Goal: Transaction & Acquisition: Purchase product/service

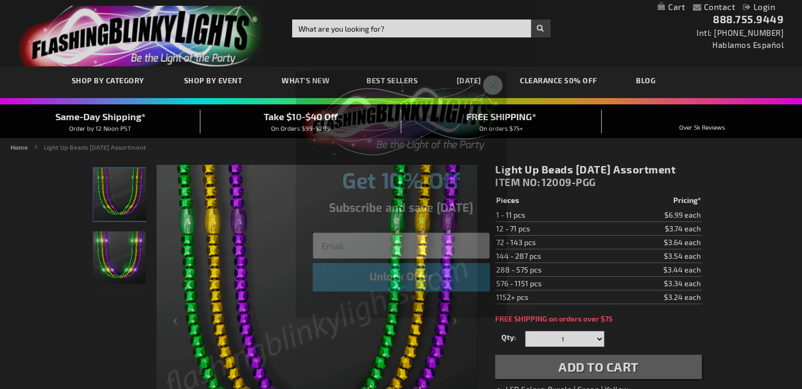
click at [493, 87] on circle "Close dialog" at bounding box center [491, 84] width 17 height 17
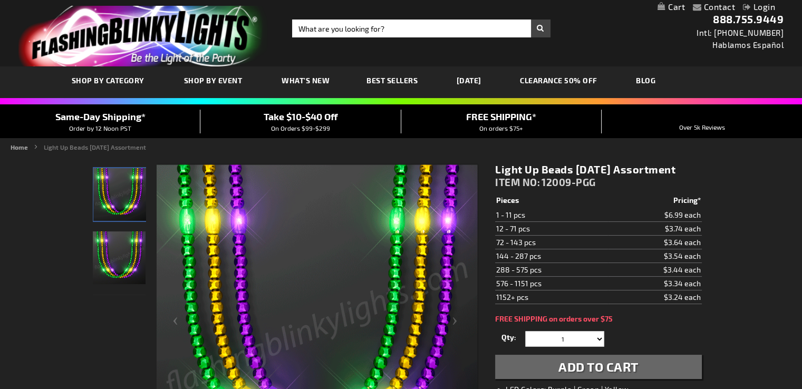
click at [763, 8] on link "Login" at bounding box center [759, 7] width 32 height 10
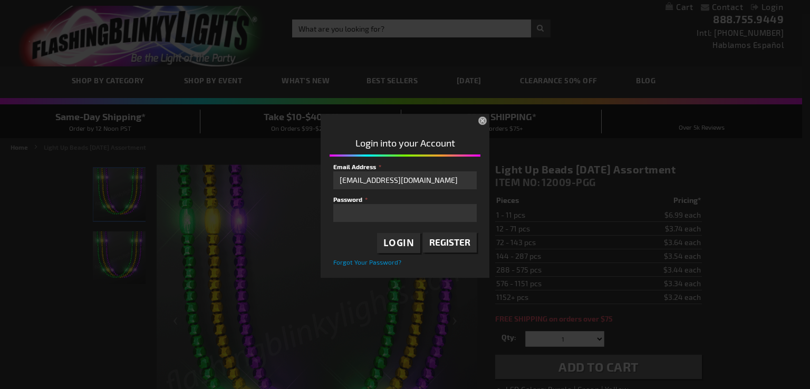
click at [397, 241] on span "Login" at bounding box center [398, 243] width 31 height 12
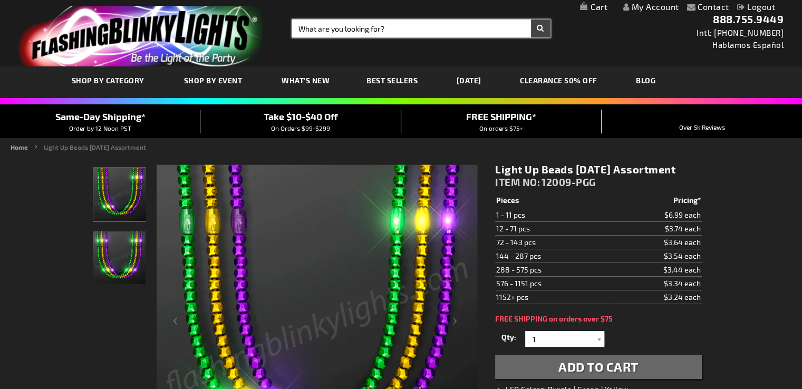
click at [311, 28] on input "Search" at bounding box center [421, 29] width 258 height 18
type input "12009-pr"
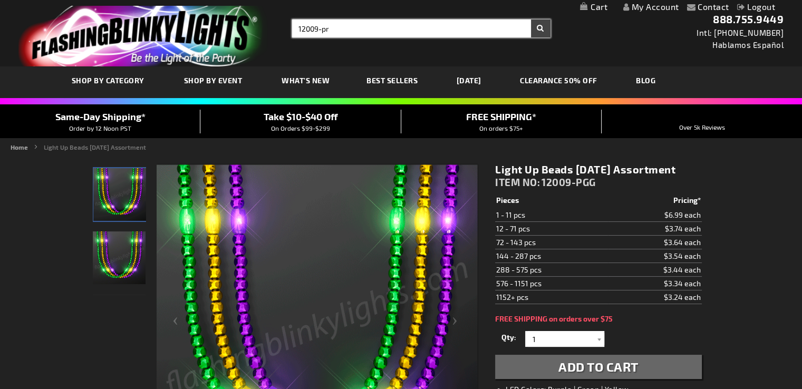
click at [531, 20] on button "Search" at bounding box center [541, 29] width 20 height 18
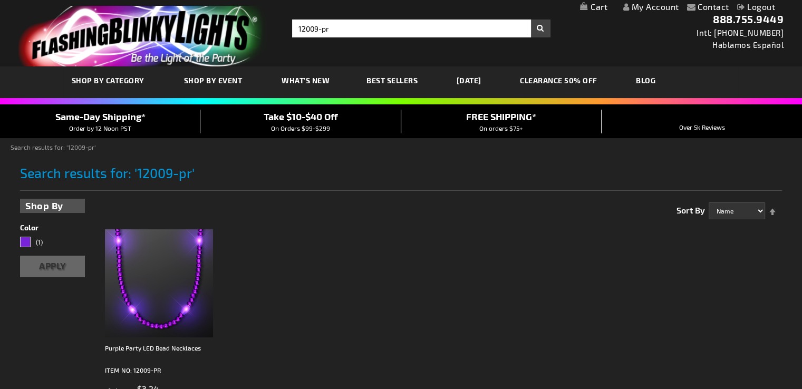
scroll to position [105, 0]
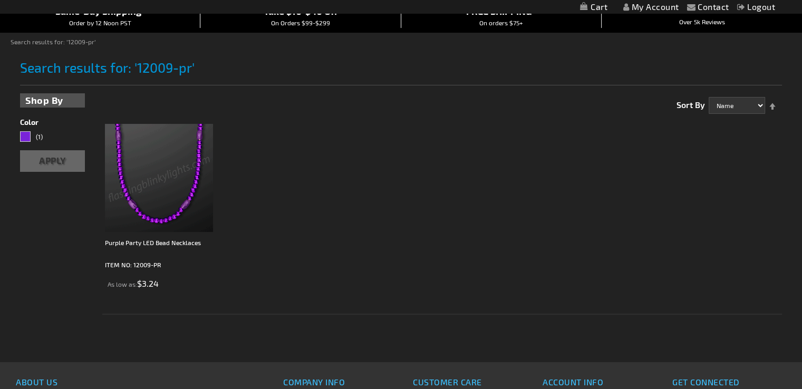
click at [184, 162] on img at bounding box center [159, 178] width 108 height 108
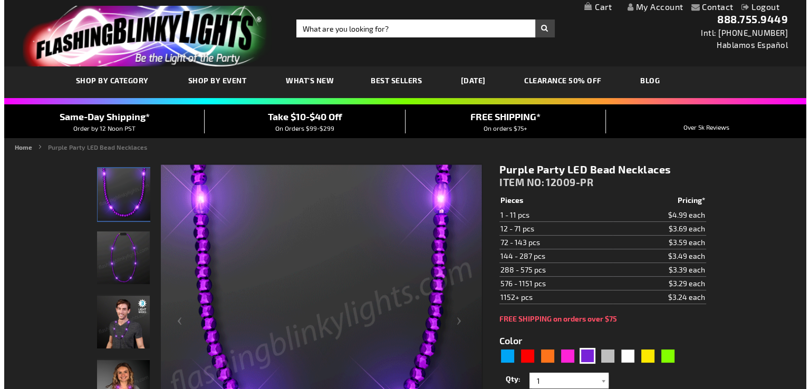
scroll to position [53, 0]
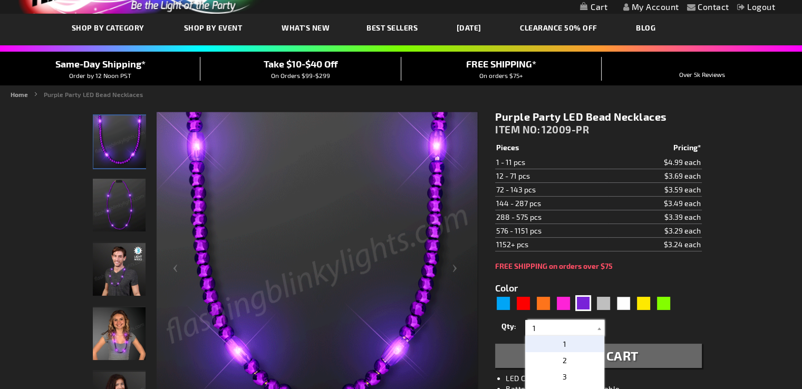
click at [547, 328] on input "1" at bounding box center [566, 328] width 76 height 16
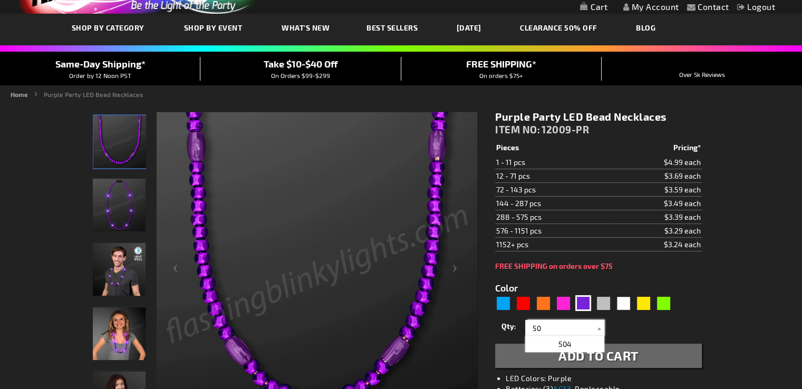
type input "50"
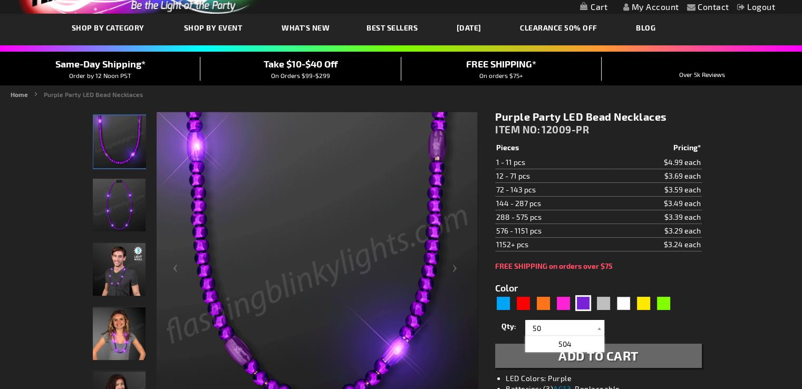
click at [681, 326] on div "Qty 1 2 3 4 5 6 7 8 9 10 11 12 24 36 48 60 72 84 96 108 120 132 144 156 168" at bounding box center [598, 327] width 206 height 21
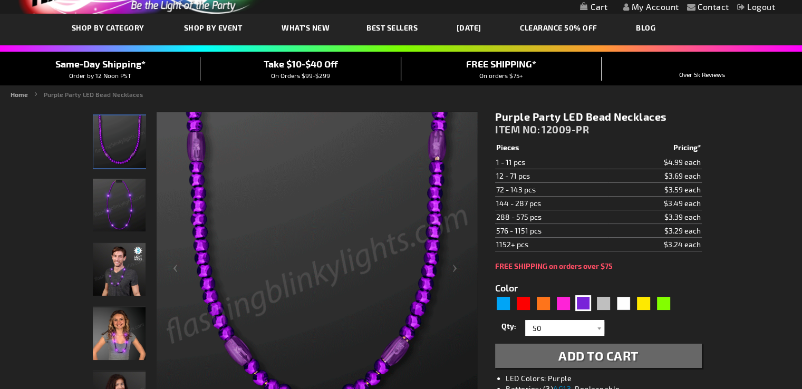
click at [590, 359] on span "Add to Cart" at bounding box center [598, 355] width 80 height 15
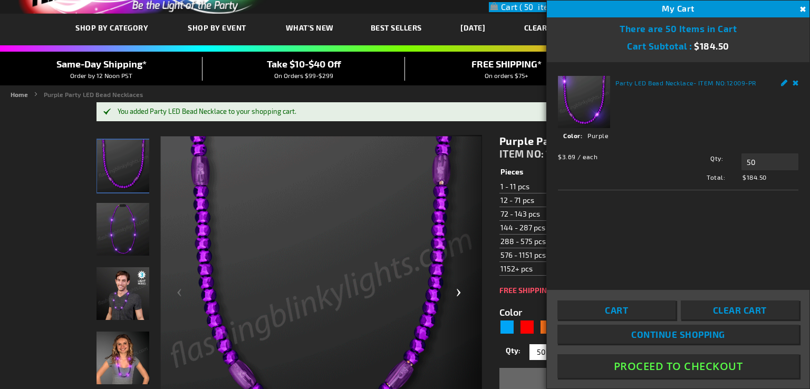
click at [458, 326] on div "Next" at bounding box center [461, 297] width 42 height 324
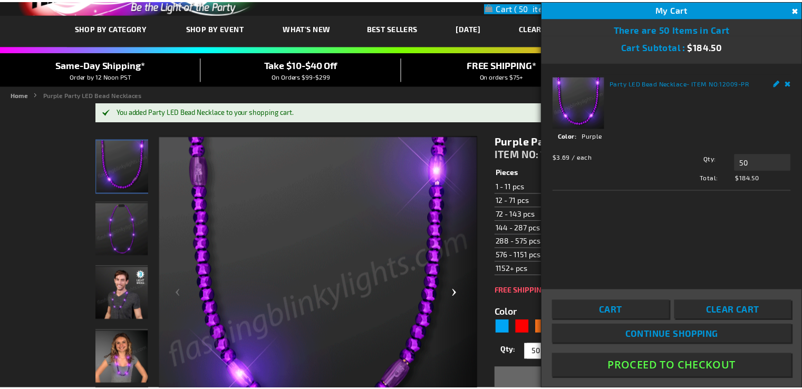
scroll to position [55, 0]
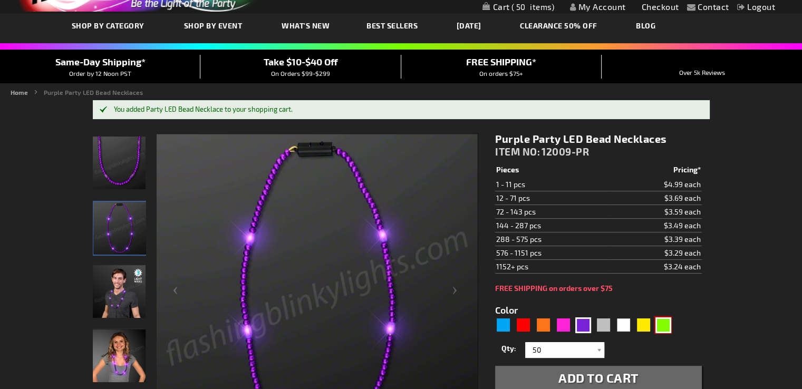
click at [666, 325] on div "Green" at bounding box center [663, 325] width 16 height 16
type input "5648"
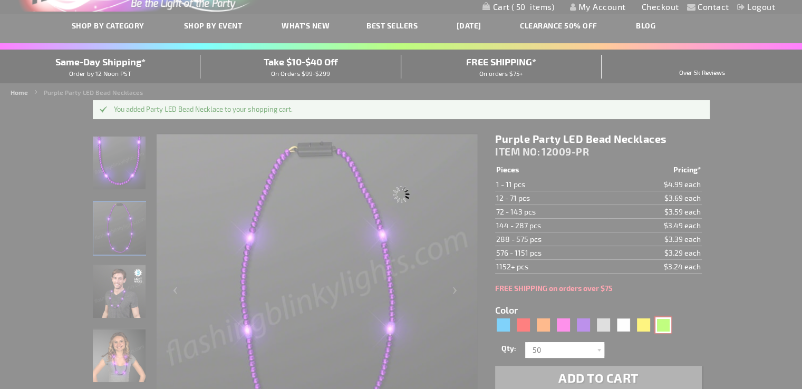
type input "12009-GN"
type input "Customize - Green Glow LED Beads Mardi Gras Lights - ITEM NO: 12009-GN"
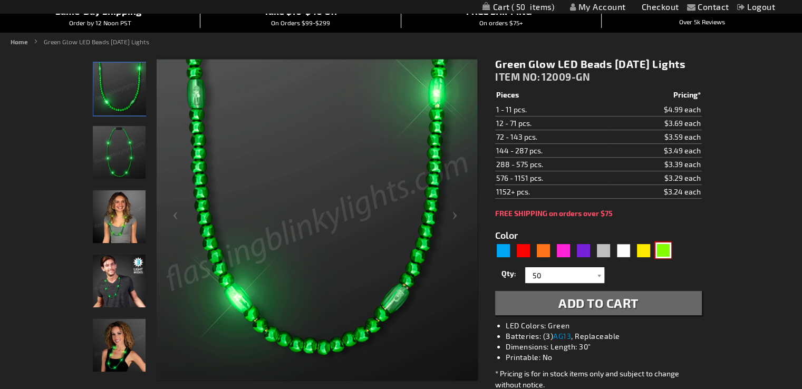
scroll to position [158, 0]
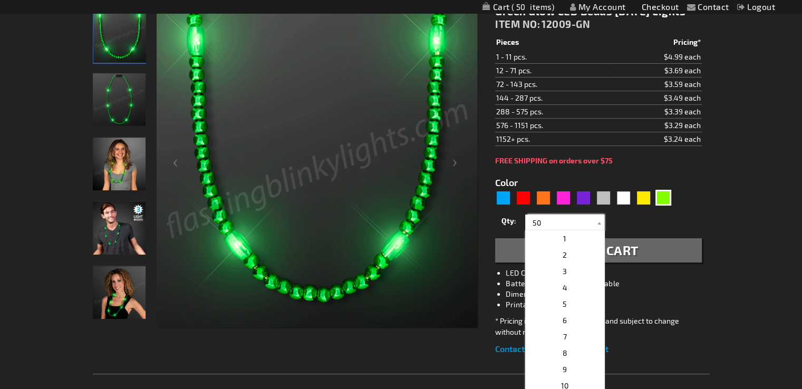
drag, startPoint x: 549, startPoint y: 241, endPoint x: 520, endPoint y: 240, distance: 29.0
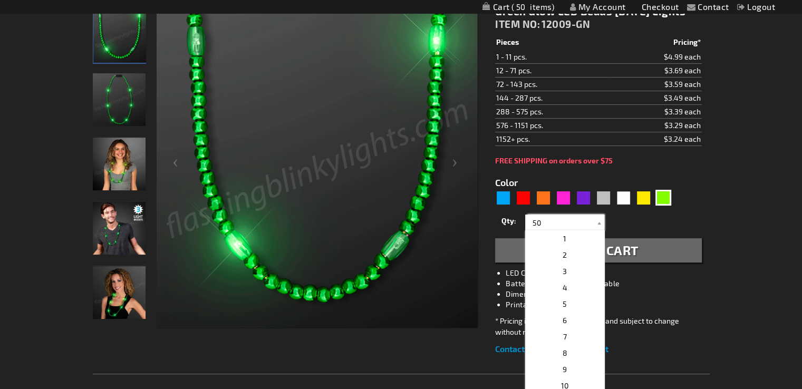
click at [520, 233] on div "Qty 1 2 3 4 5 6 7 8 9 10 11 12 24 36 48 60 72 84 96 108 120 132 144 156 168" at bounding box center [598, 222] width 206 height 21
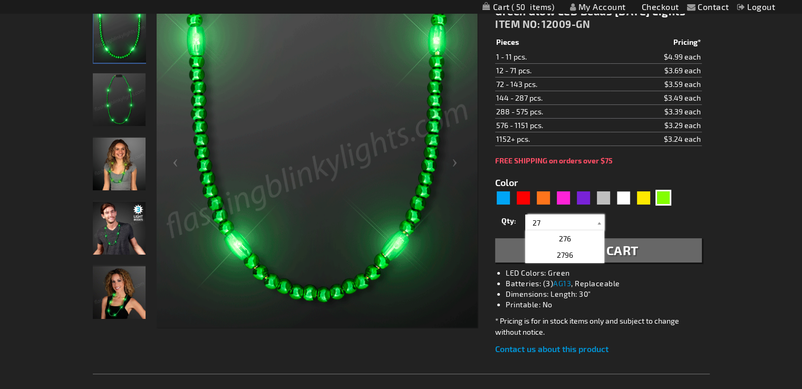
scroll to position [105, 0]
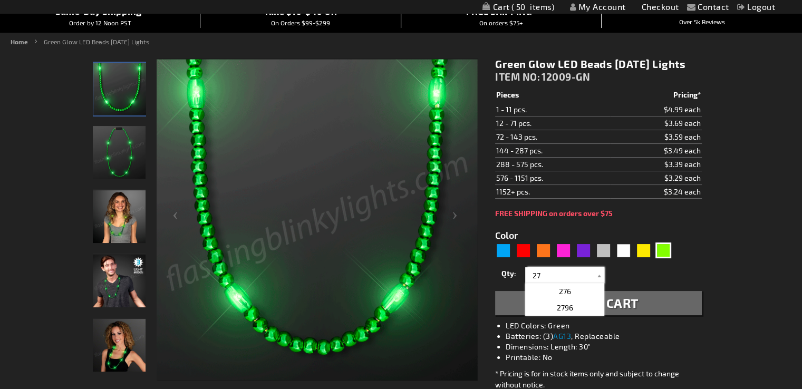
type input "27"
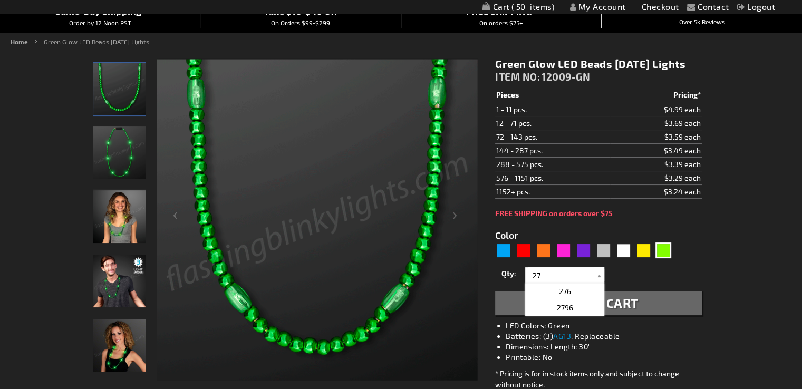
click at [704, 264] on div "Green Glow LED Beads Mardi Gras Lights ITEM NO: 12009-GN $3.24 Pieces Pricing* …" at bounding box center [598, 233] width 222 height 366
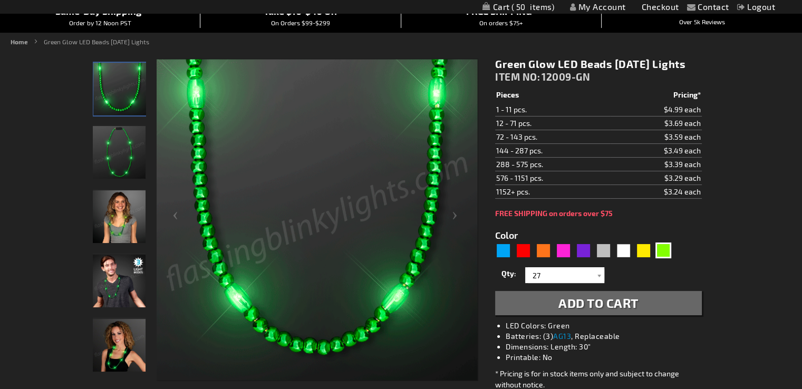
click at [603, 311] on span "Add to Cart" at bounding box center [598, 302] width 80 height 15
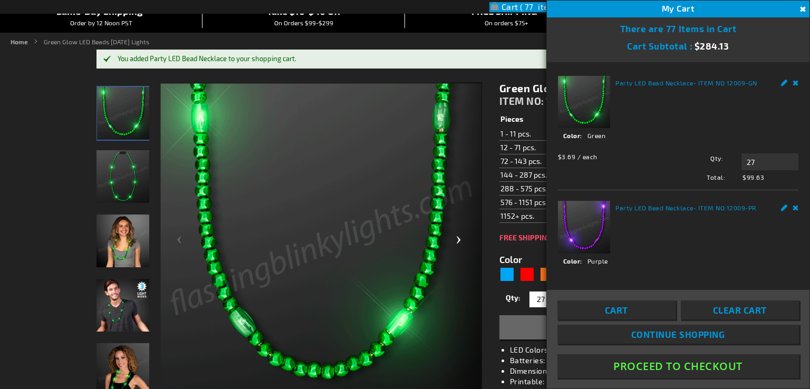
click at [444, 347] on div "Next" at bounding box center [461, 244] width 42 height 324
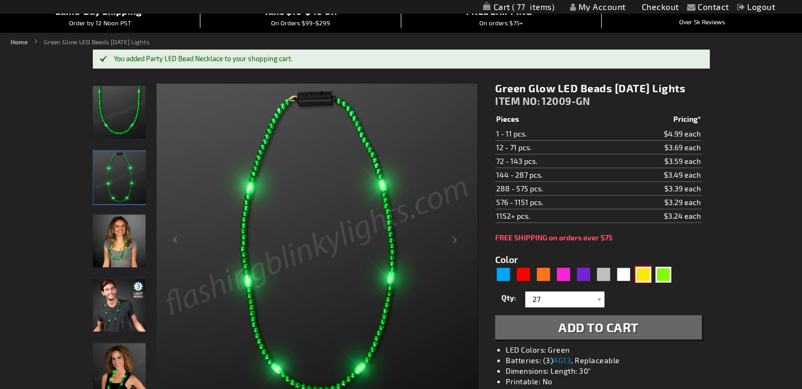
click at [646, 283] on div "Yellow" at bounding box center [643, 275] width 16 height 16
type input "5647"
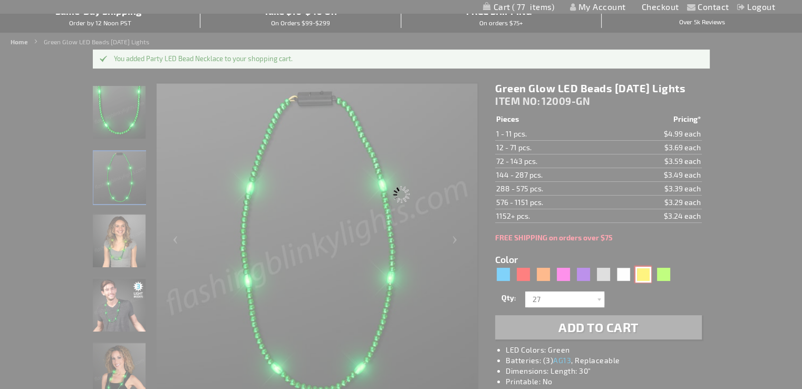
type input "12009-YL"
type input "Customize - Groovy Golden Yellow LED Party Beads - ITEM NO: 12009-YL"
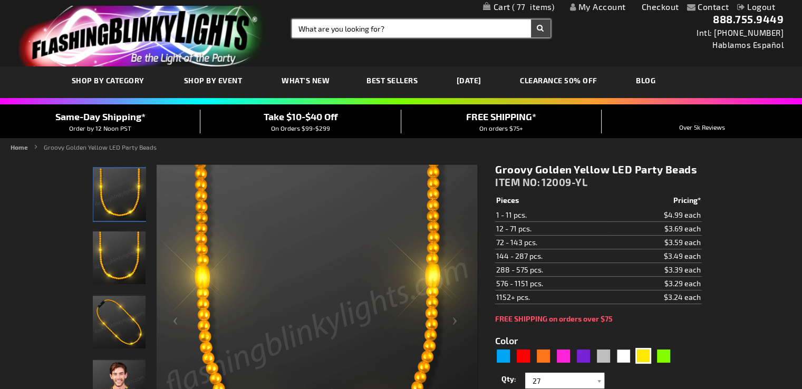
click at [330, 25] on input "Search" at bounding box center [421, 29] width 258 height 18
type input "11382-pgg"
click at [531, 20] on button "Search" at bounding box center [541, 29] width 20 height 18
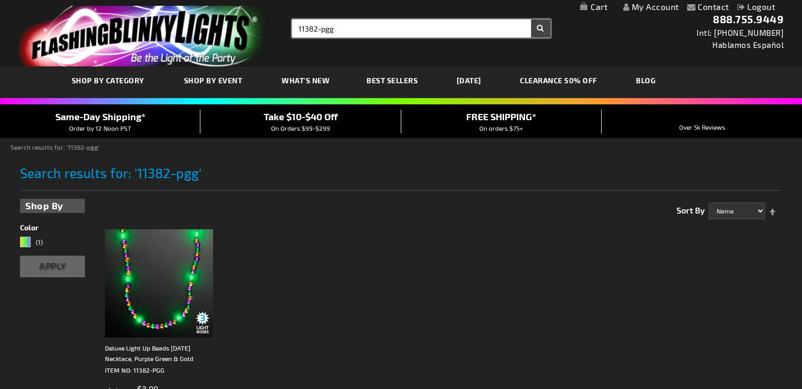
drag, startPoint x: 336, startPoint y: 30, endPoint x: 316, endPoint y: 38, distance: 21.7
click at [316, 38] on div "Toggle Nav Search Search 11382-pgg × Search 888.755.9449 Intl: 818-753-8303 Hab…" at bounding box center [401, 33] width 802 height 66
type input "11382"
click at [531, 20] on button "Search" at bounding box center [541, 29] width 20 height 18
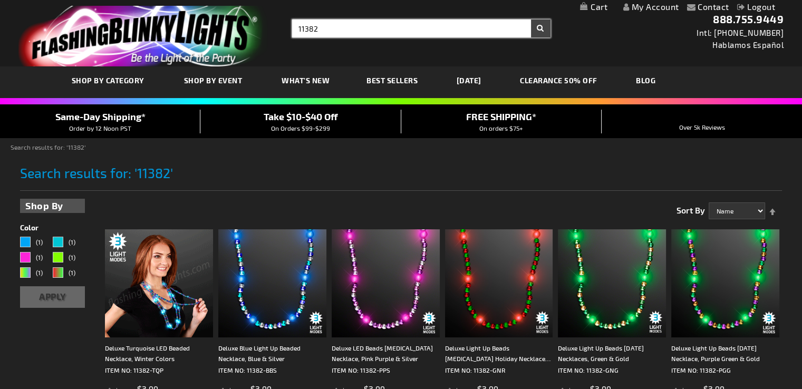
drag, startPoint x: 335, startPoint y: 29, endPoint x: 232, endPoint y: 25, distance: 103.4
click at [232, 24] on div "Toggle Nav Search Search 11382 × Search 888.755.9449 Intl: 818-753-8303 Hablamo…" at bounding box center [401, 33] width 802 height 66
type input "gold led light up bead"
click at [531, 20] on button "Search" at bounding box center [541, 29] width 20 height 18
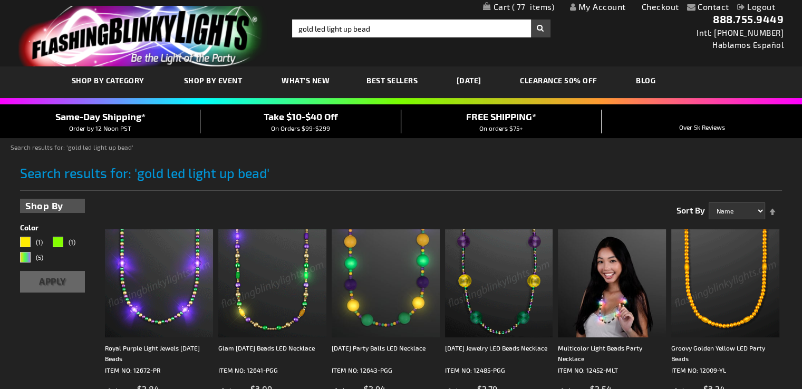
click at [715, 294] on img at bounding box center [725, 283] width 108 height 108
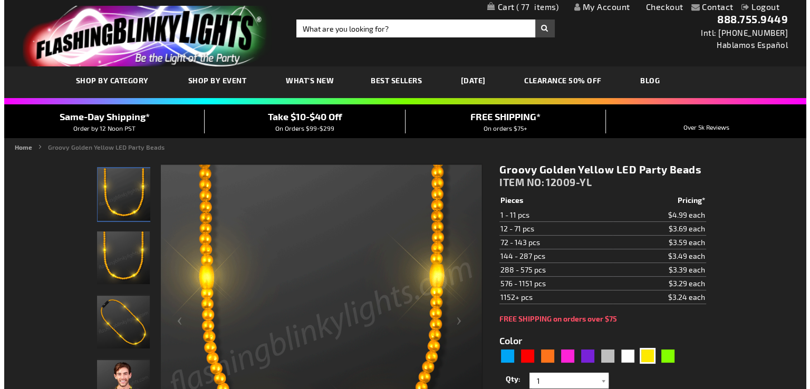
scroll to position [53, 0]
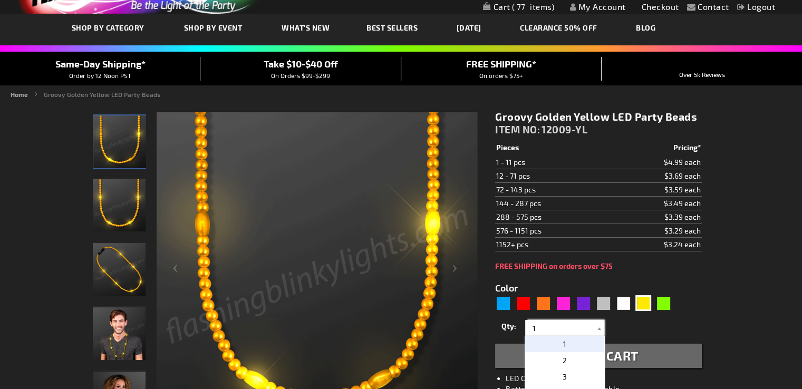
drag, startPoint x: 535, startPoint y: 329, endPoint x: 525, endPoint y: 330, distance: 10.0
click at [525, 330] on div "1 2 3 4 5 6 7 8 9 10 11 12 24 36 48 60 72 84 96 108 120 1" at bounding box center [564, 328] width 79 height 16
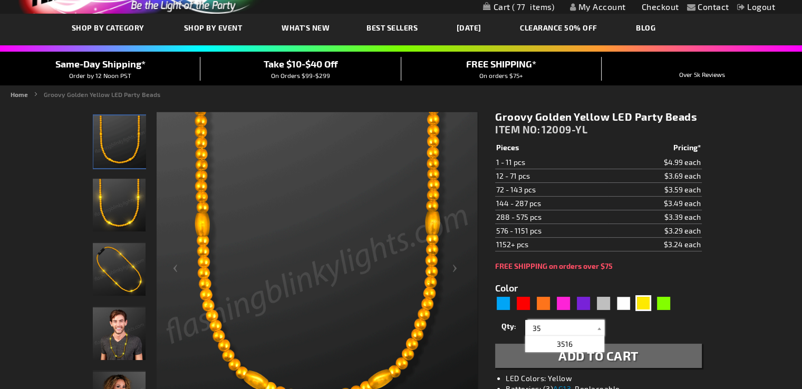
type input "35"
click at [576, 351] on span "Add to Cart" at bounding box center [598, 355] width 80 height 15
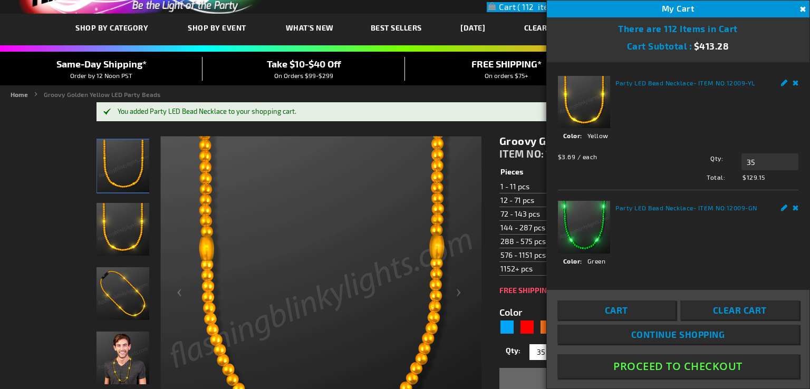
click at [801, 10] on button "Close" at bounding box center [802, 10] width 12 height 12
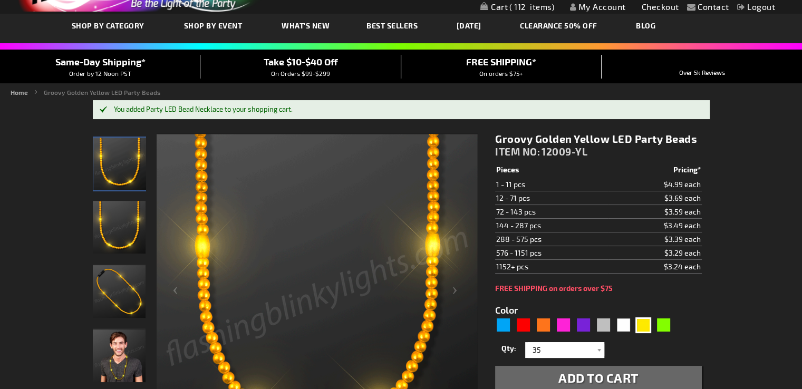
scroll to position [0, 0]
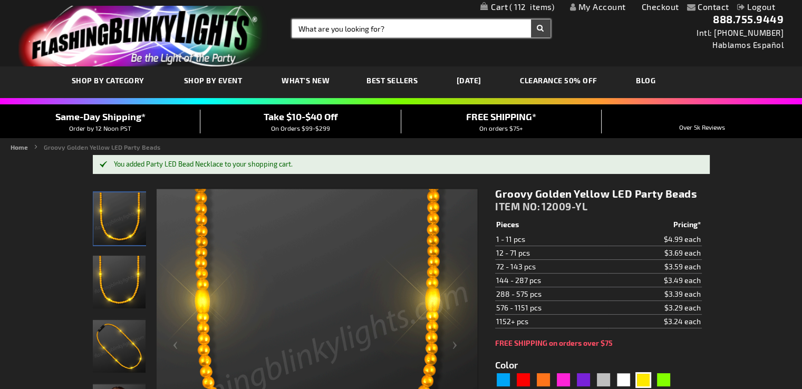
click at [333, 32] on input "Search" at bounding box center [421, 29] width 258 height 18
type input "12278-PGG"
click at [531, 20] on button "Search" at bounding box center [541, 29] width 20 height 18
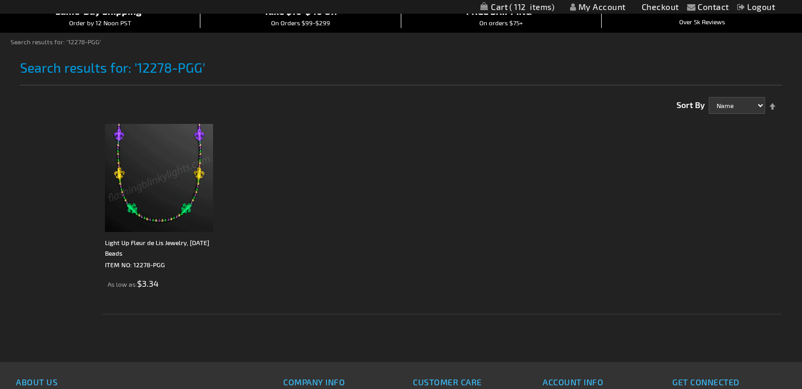
scroll to position [158, 0]
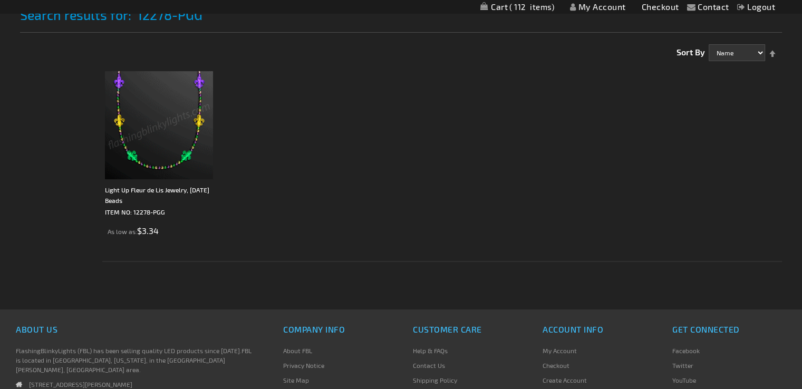
click at [162, 159] on img at bounding box center [159, 125] width 108 height 108
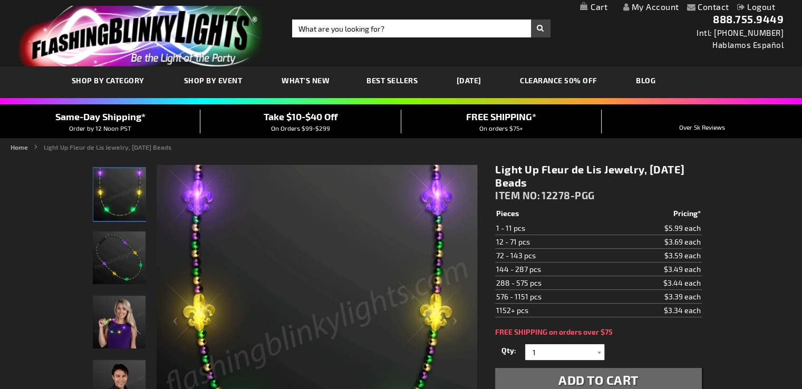
scroll to position [105, 0]
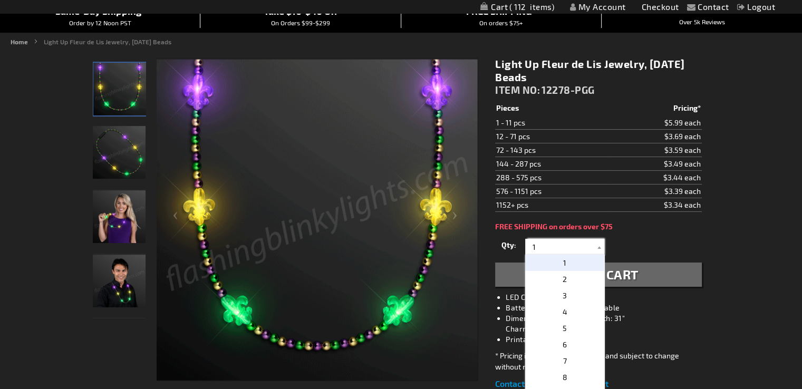
drag, startPoint x: 542, startPoint y: 244, endPoint x: 527, endPoint y: 245, distance: 15.3
click at [528, 245] on input "1" at bounding box center [566, 247] width 76 height 16
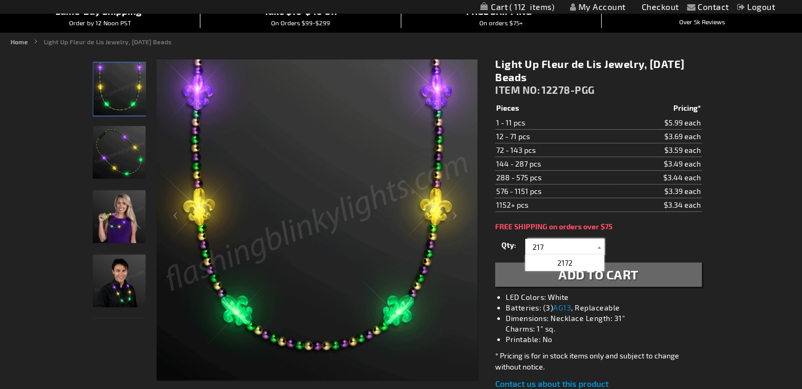
type input "217"
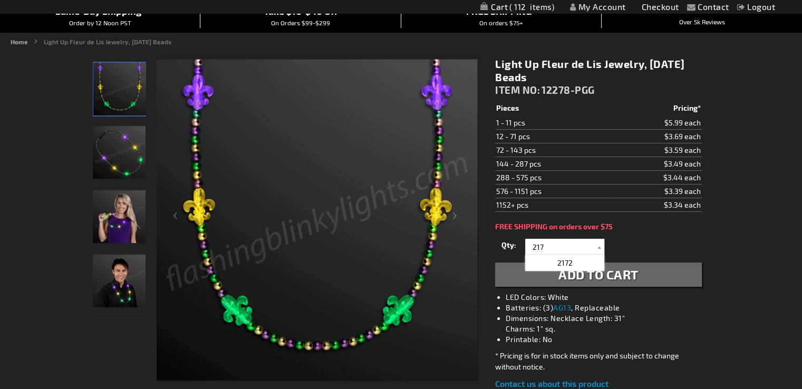
click at [656, 246] on div "Qty 1 2 3 4 5 6 7 8 9 10 11 12 24 36 48 60 72 84 96 108 120 132 144 156 168" at bounding box center [598, 246] width 206 height 21
click at [578, 275] on span "Add to Cart" at bounding box center [598, 274] width 80 height 15
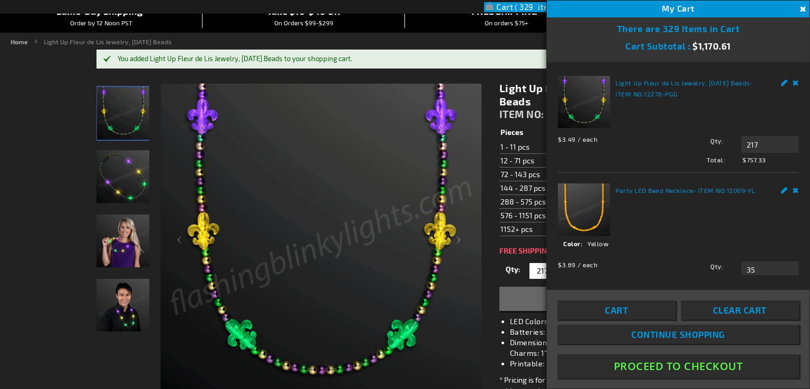
click at [801, 7] on button "Close" at bounding box center [802, 10] width 12 height 12
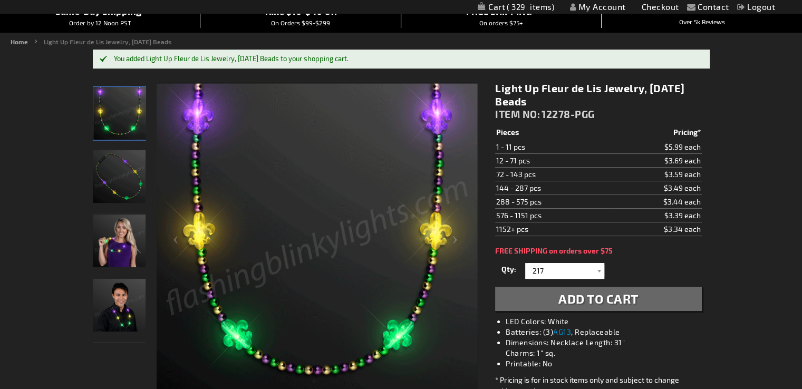
scroll to position [0, 0]
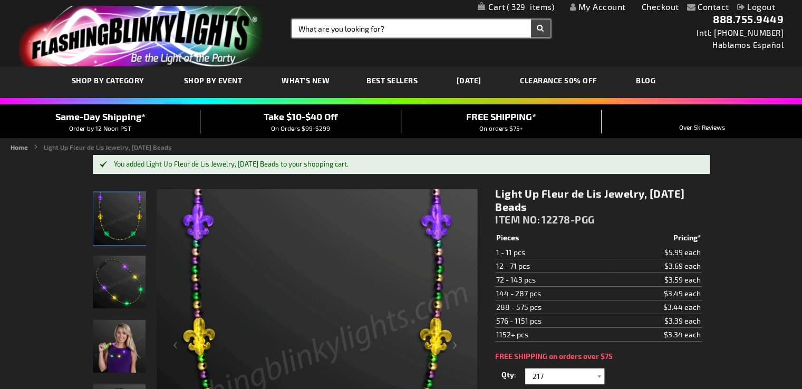
click at [342, 30] on input "Search" at bounding box center [421, 29] width 258 height 18
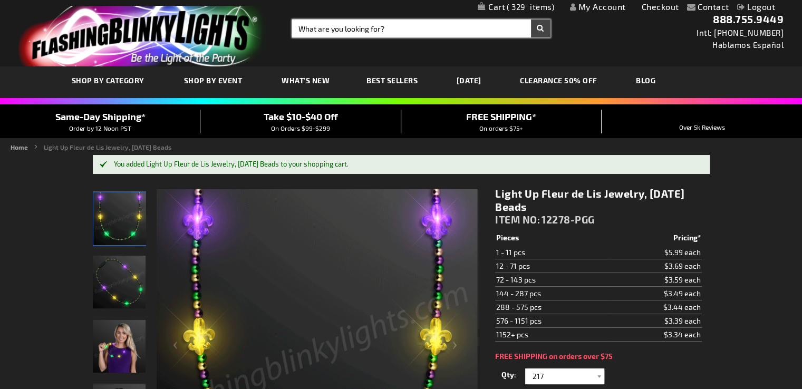
click at [304, 28] on input "Search" at bounding box center [421, 29] width 258 height 18
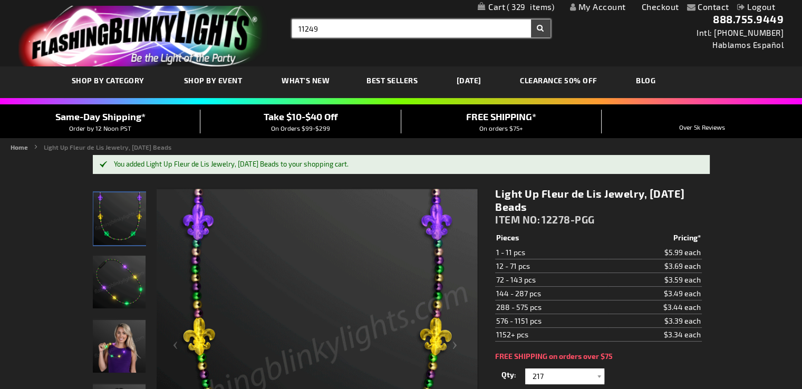
type input "11249"
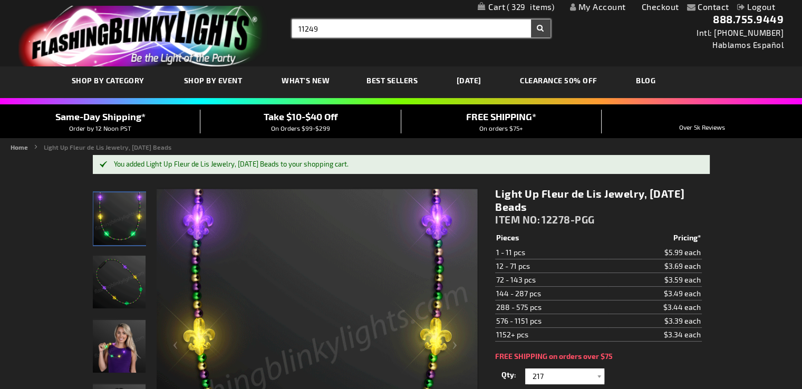
click at [531, 20] on button "Search" at bounding box center [541, 29] width 20 height 18
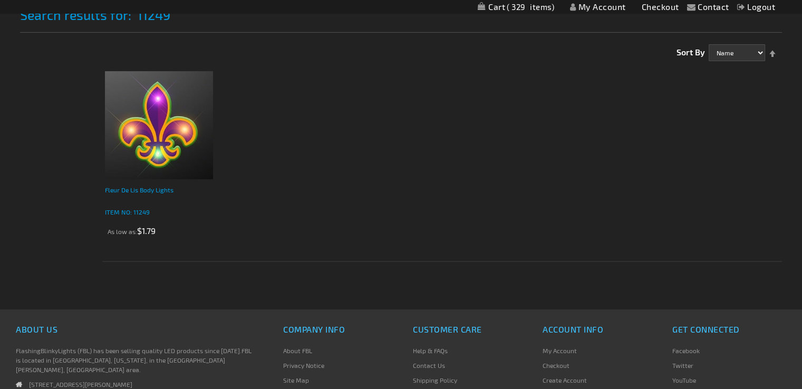
click at [138, 188] on div "Fleur De Lis Body Lights" at bounding box center [159, 195] width 108 height 21
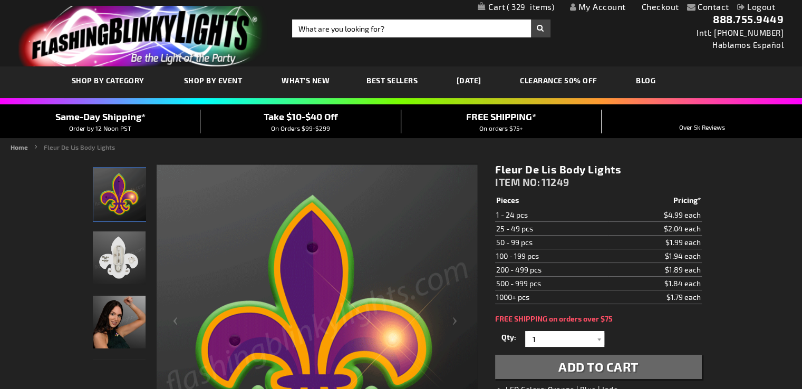
scroll to position [53, 0]
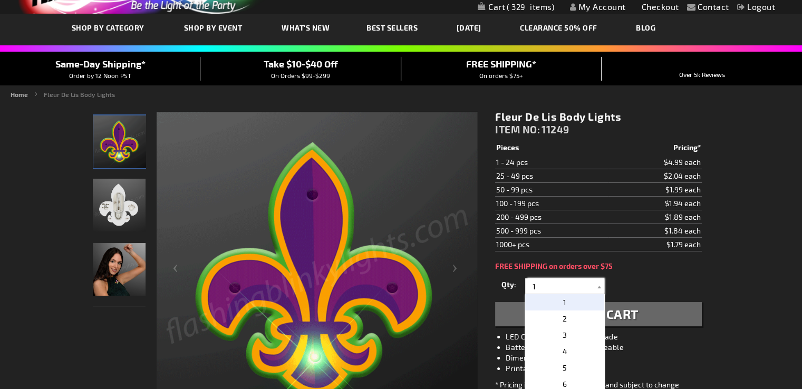
drag, startPoint x: 538, startPoint y: 286, endPoint x: 526, endPoint y: 285, distance: 12.2
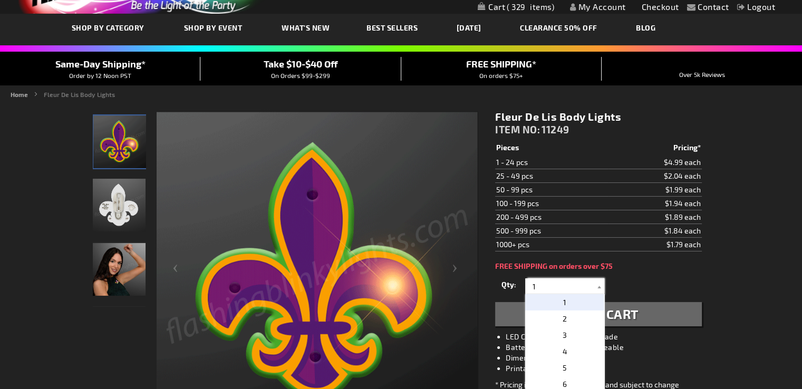
click at [526, 285] on div "1 2 3 4 5 6 7 8 9 10 11 12 13 14 15 16 17 18 19 20 21 22" at bounding box center [564, 286] width 79 height 16
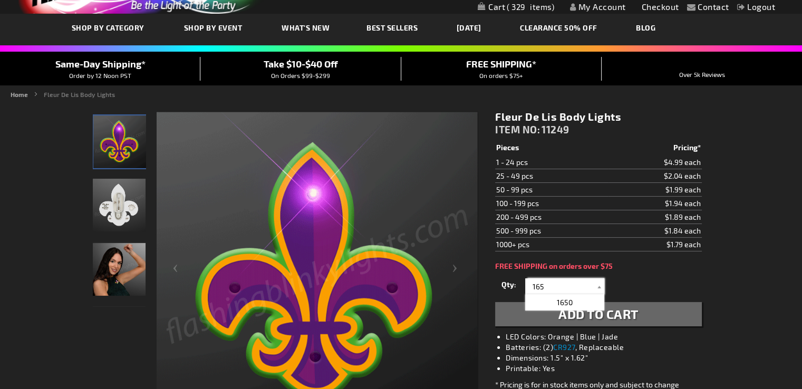
type input "165"
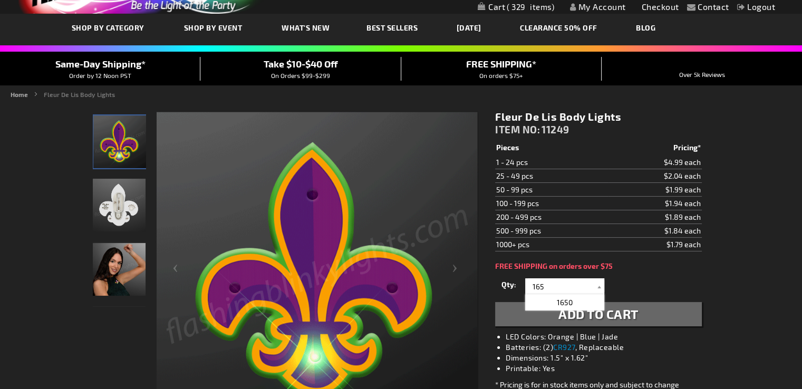
click at [676, 283] on div "Qty 1 2 3 4 5 6 7 8 9 10 11 12 13 14 15 16 17 18 19 20 21 22 23 24 25 50 75" at bounding box center [598, 286] width 206 height 21
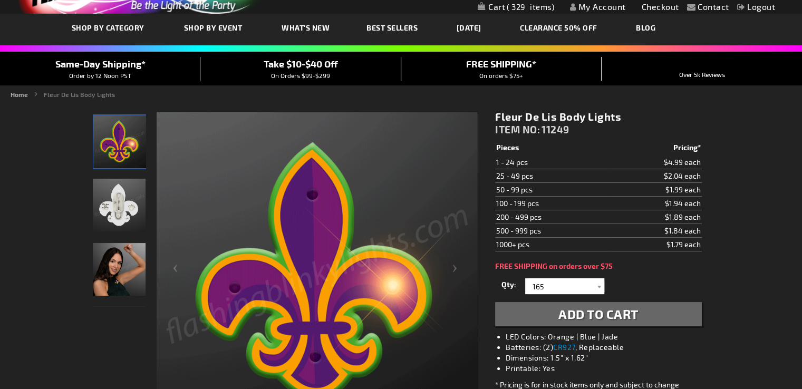
click at [622, 314] on span "Add to Cart" at bounding box center [598, 313] width 80 height 15
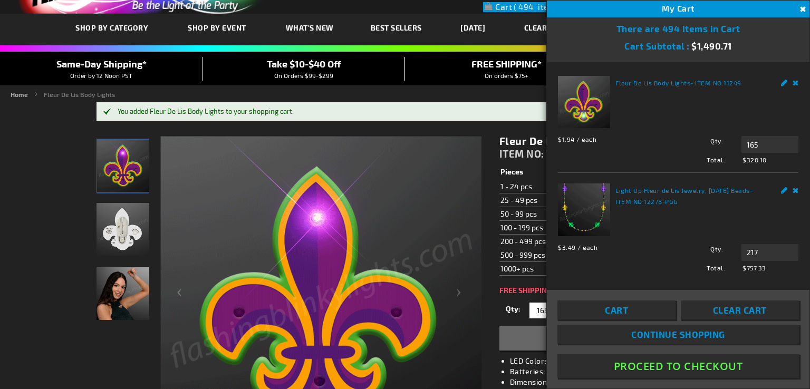
click at [801, 4] on button "Close" at bounding box center [802, 10] width 12 height 12
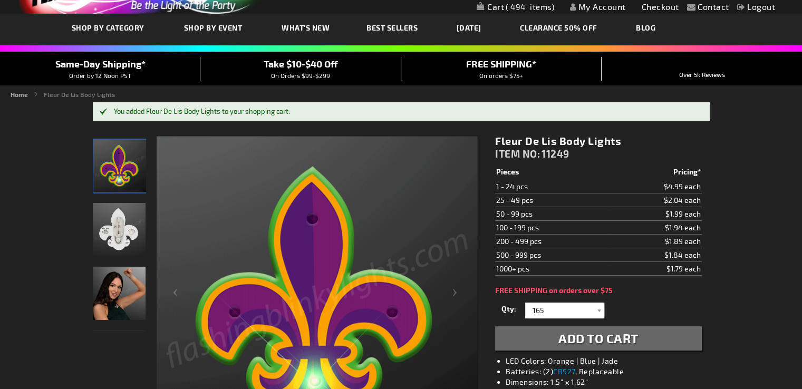
scroll to position [0, 0]
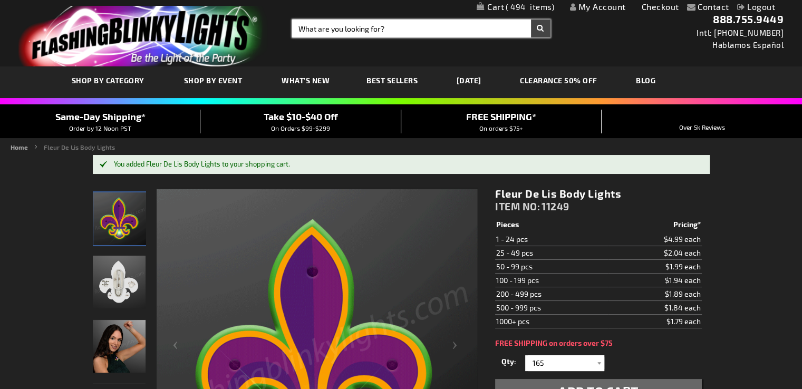
click at [314, 22] on input "Search" at bounding box center [421, 29] width 258 height 18
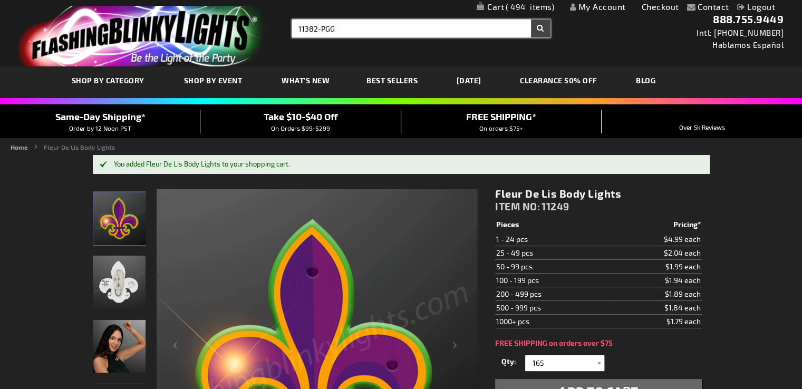
type input "11382-PGG"
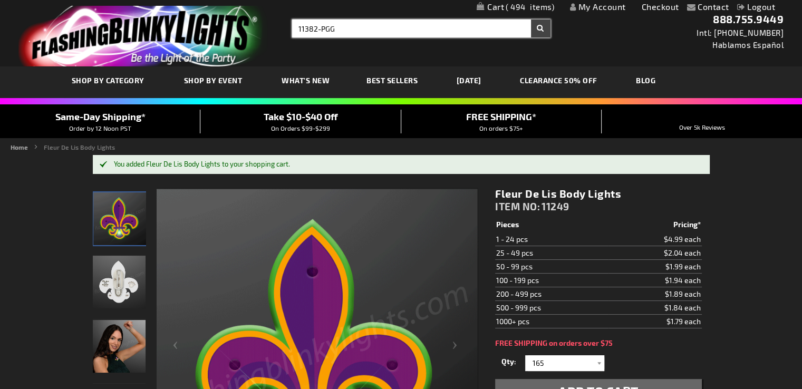
click at [531, 20] on button "Search" at bounding box center [541, 29] width 20 height 18
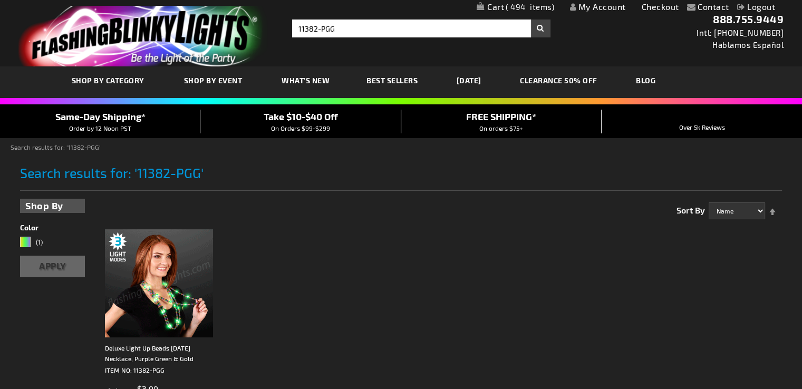
click at [126, 288] on img at bounding box center [159, 283] width 108 height 108
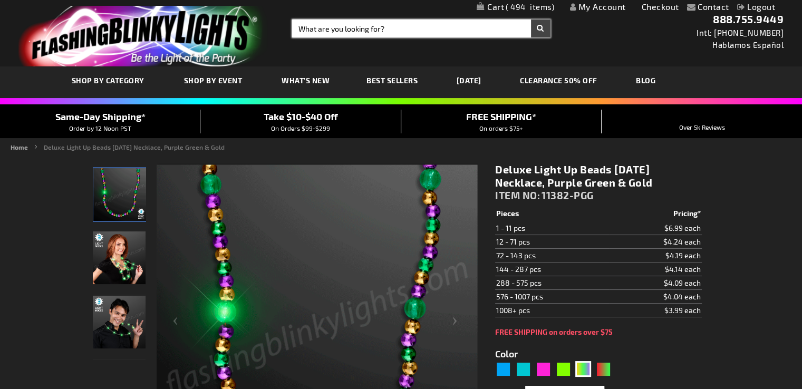
click at [355, 32] on input "Search" at bounding box center [421, 29] width 258 height 18
type input "12485-PGG"
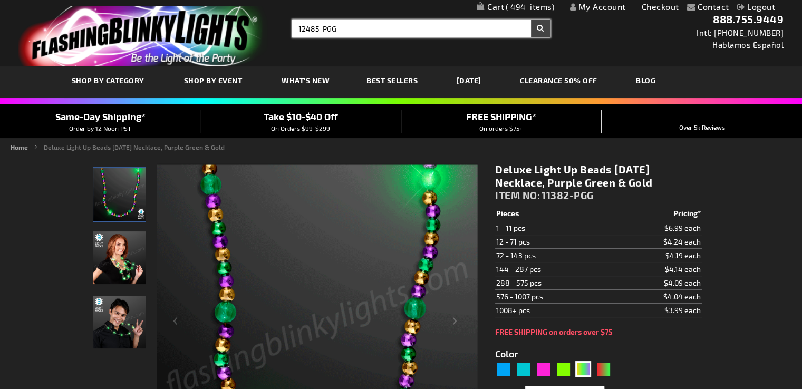
click at [531, 20] on button "Search" at bounding box center [541, 29] width 20 height 18
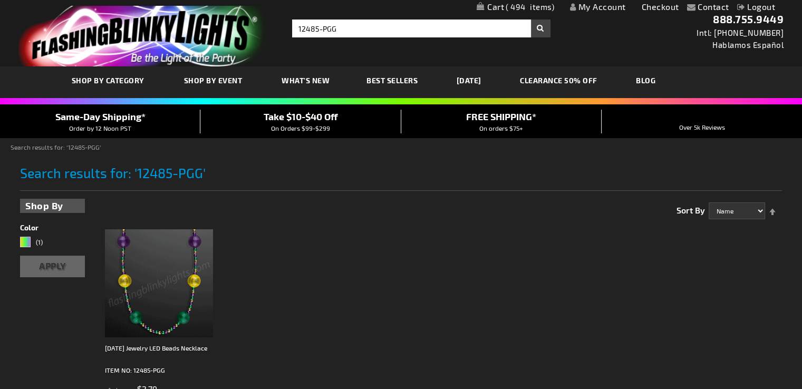
click at [160, 302] on img at bounding box center [159, 283] width 108 height 108
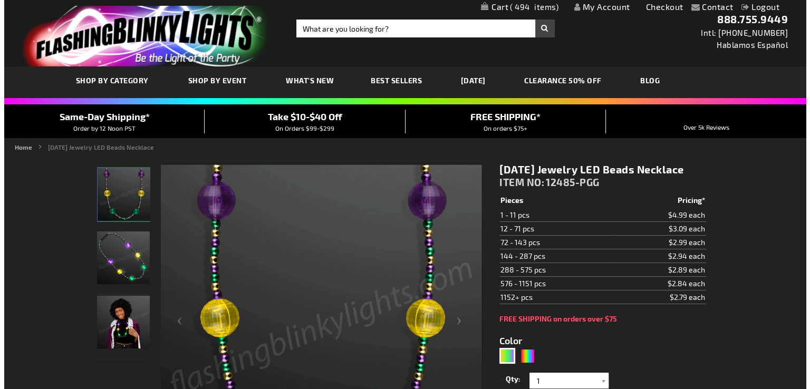
scroll to position [53, 0]
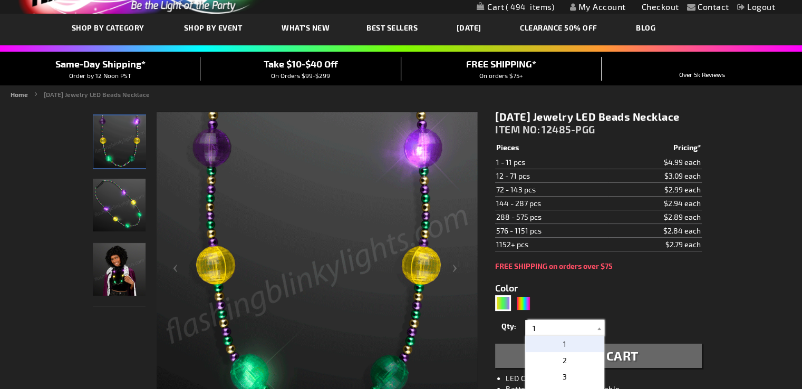
drag, startPoint x: 540, startPoint y: 328, endPoint x: 518, endPoint y: 327, distance: 21.6
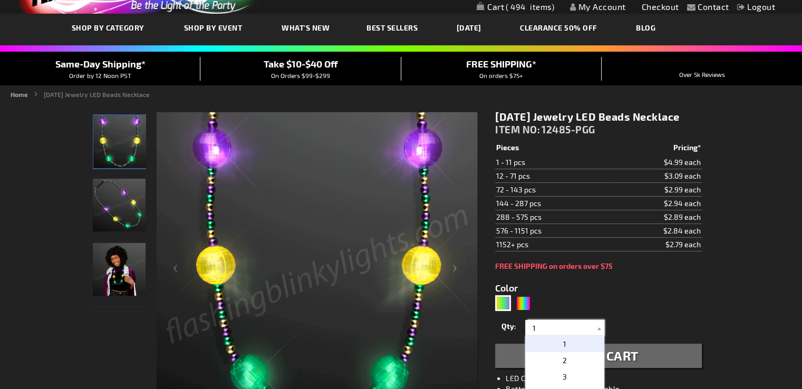
click at [518, 327] on div "Qty 1 2 3 4 5 6 7 8 9 10 11 12 24 36 48 60 72 84 96 108 120 132 144 156 168" at bounding box center [598, 327] width 206 height 21
type input "48"
click at [641, 311] on form "Color 5638 Qty 1 2 3 4 5 6 7 8 9 10 11 12 24 36 48 60 72 84 96 108" at bounding box center [598, 319] width 206 height 98
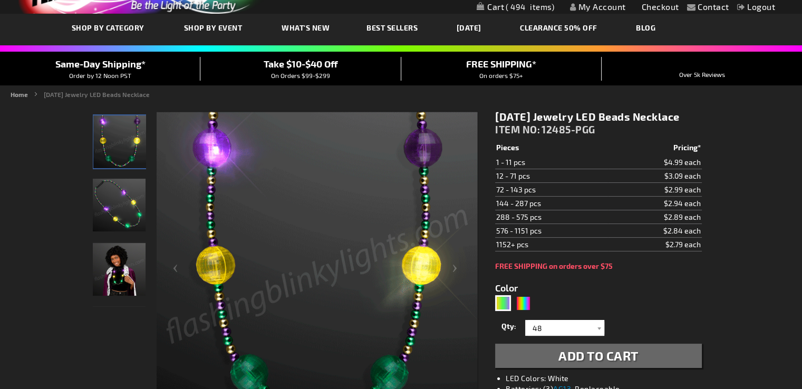
click at [597, 353] on span "Add to Cart" at bounding box center [598, 355] width 80 height 15
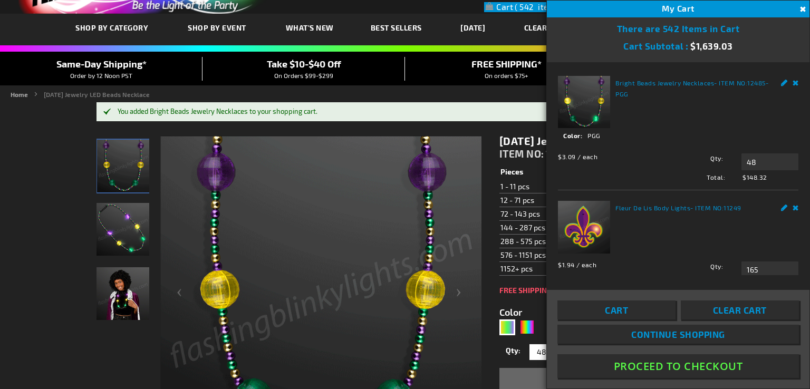
click at [801, 9] on button "Close" at bounding box center [802, 10] width 12 height 12
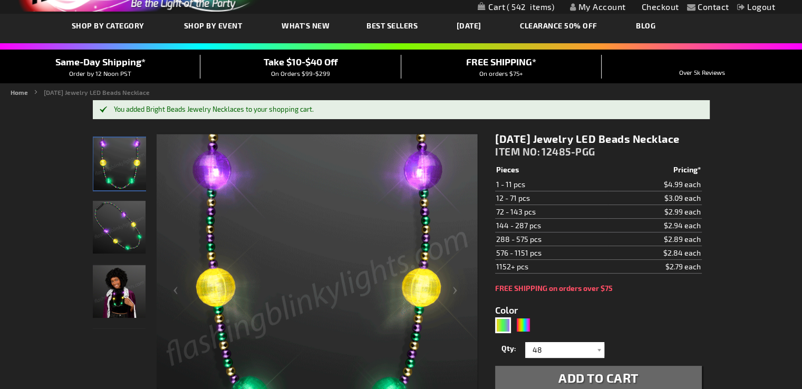
scroll to position [0, 0]
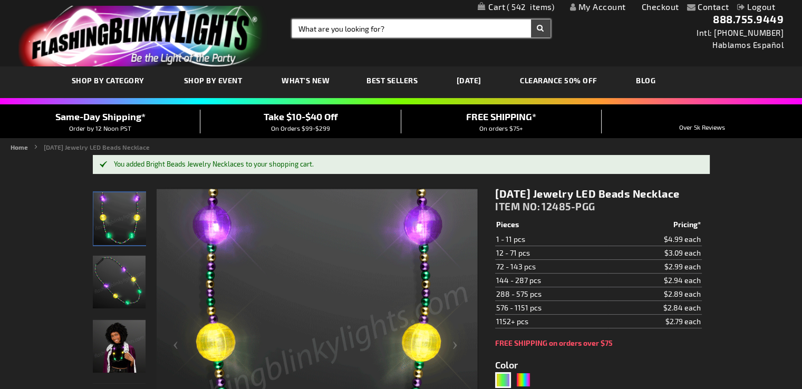
click at [315, 30] on input "Search" at bounding box center [421, 29] width 258 height 18
type input "LED Heart pins"
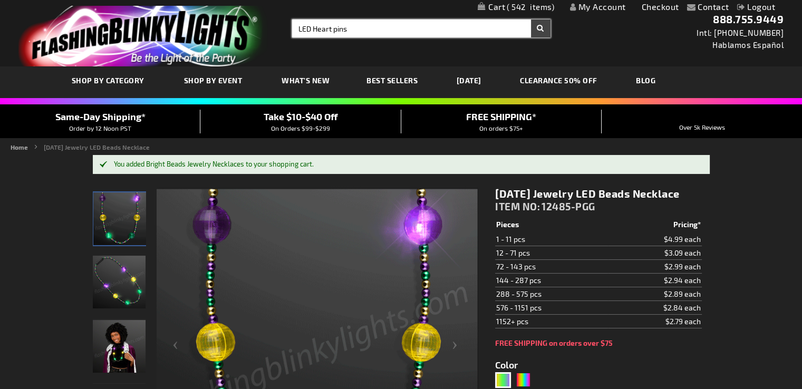
click at [531, 20] on button "Search" at bounding box center [541, 29] width 20 height 18
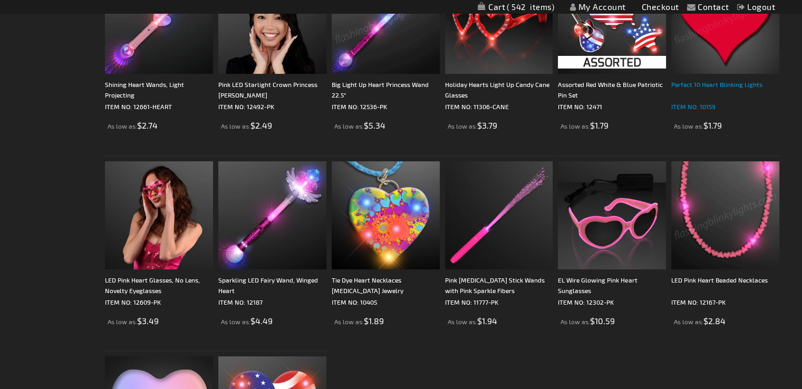
scroll to position [158, 0]
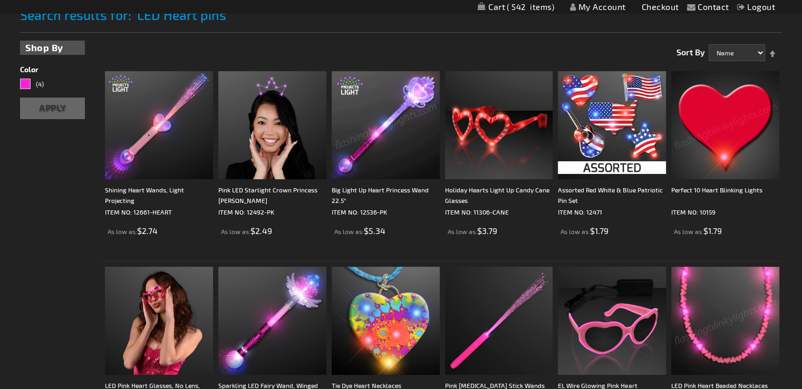
click at [728, 113] on img at bounding box center [725, 125] width 108 height 108
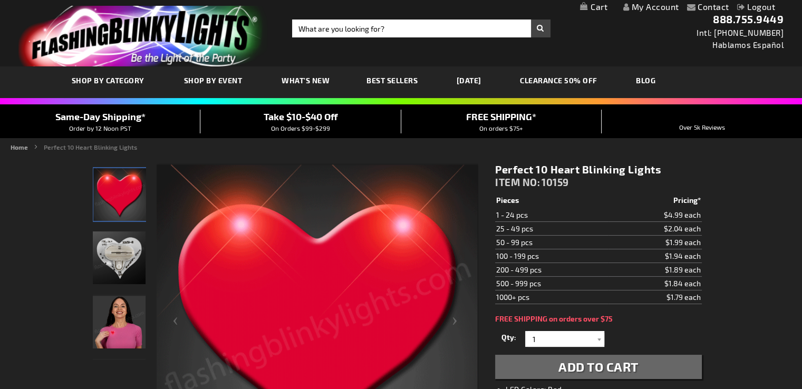
scroll to position [53, 0]
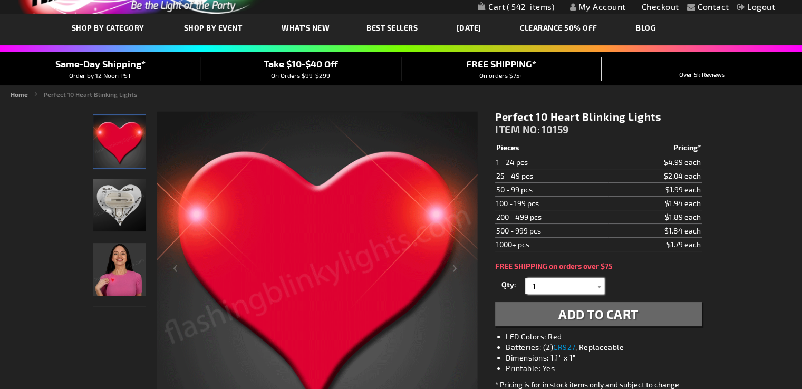
click at [536, 283] on input "1" at bounding box center [566, 286] width 76 height 16
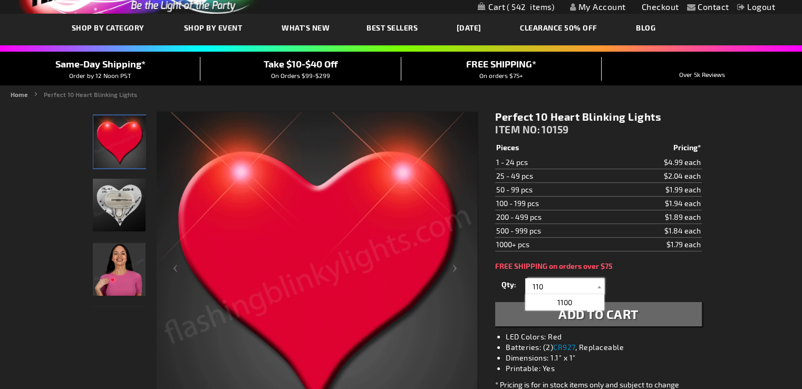
type input "110"
click at [673, 279] on div "Qty 1 2 3 4 5 6 7 8 9 10 11 12 13 14 15 16 17 18 19 20 21 22 23 24 25 50 75" at bounding box center [598, 286] width 206 height 21
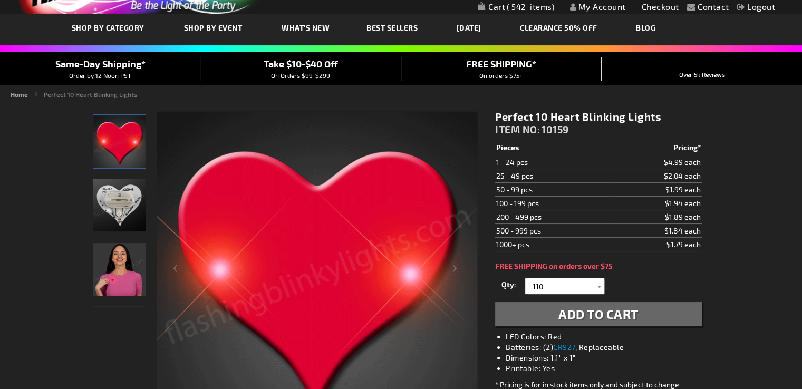
click at [624, 308] on span "Add to Cart" at bounding box center [598, 313] width 80 height 15
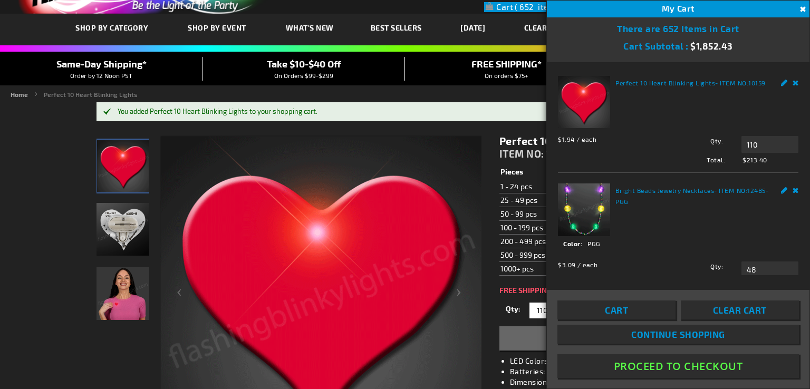
click at [668, 367] on button "Proceed To Checkout" at bounding box center [677, 366] width 241 height 24
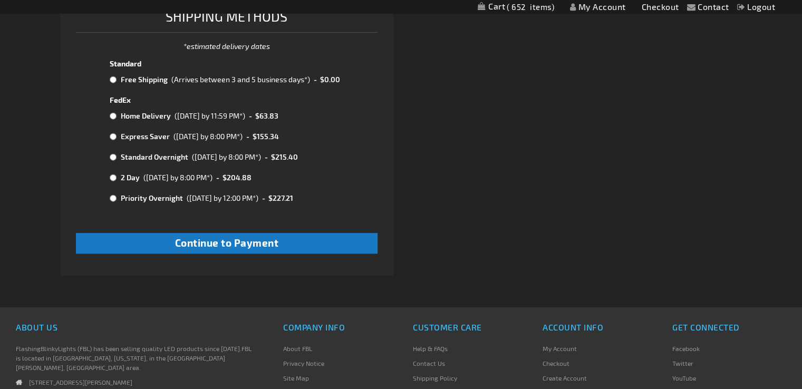
scroll to position [527, 0]
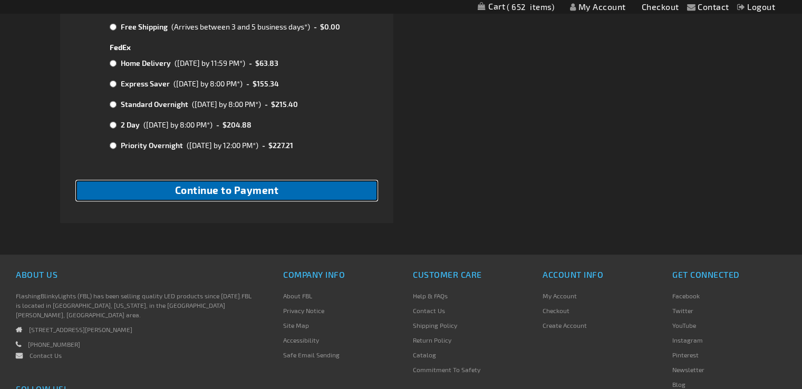
click at [204, 195] on span "Continue to Payment" at bounding box center [227, 190] width 104 height 12
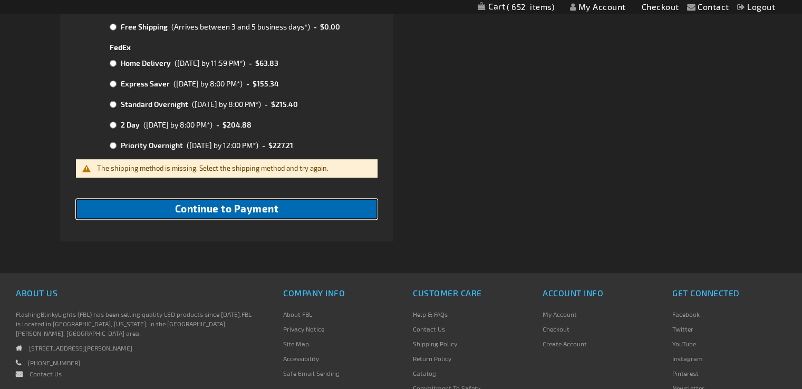
scroll to position [422, 0]
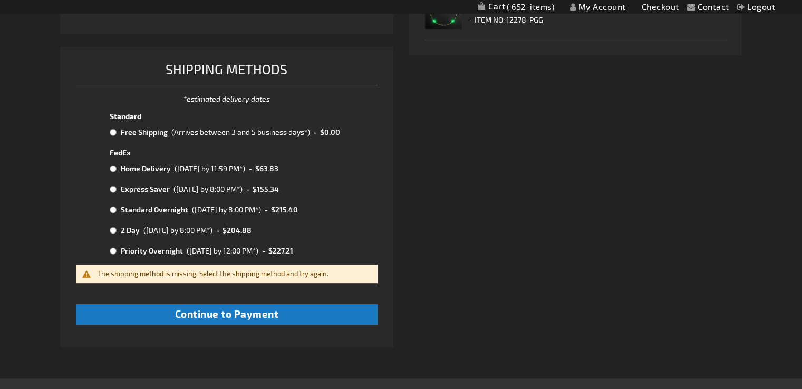
click at [114, 131] on input "radio" at bounding box center [113, 132] width 7 height 8
radio input "true"
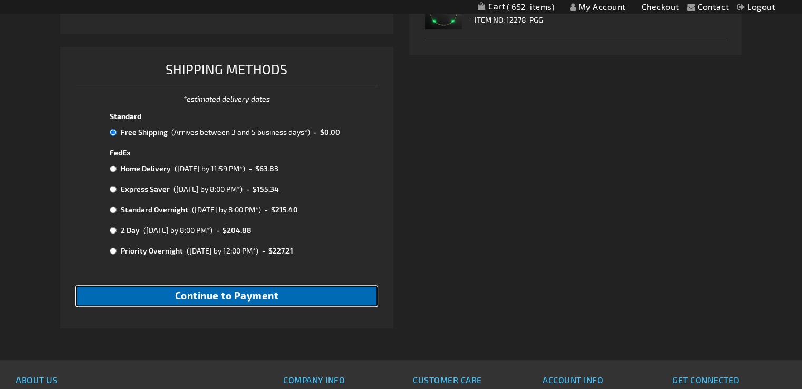
click at [217, 297] on span "Continue to Payment" at bounding box center [227, 295] width 104 height 12
checkbox input "true"
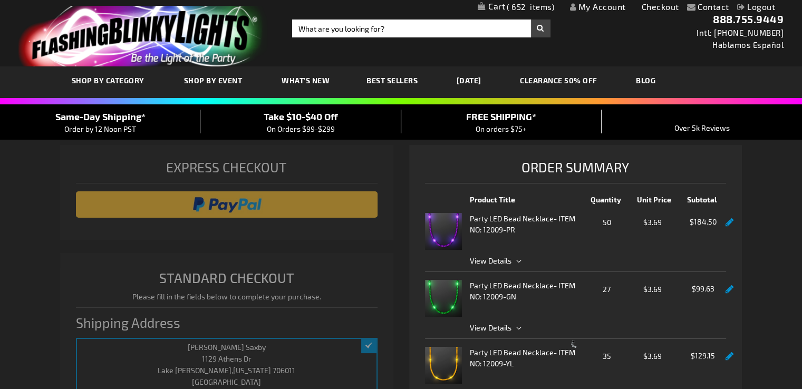
select select "11bec000326f657a6c525416870be1b7abbf241c"
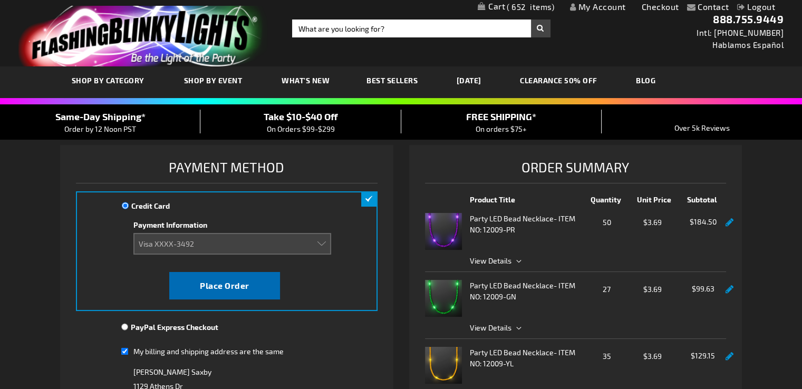
scroll to position [105, 0]
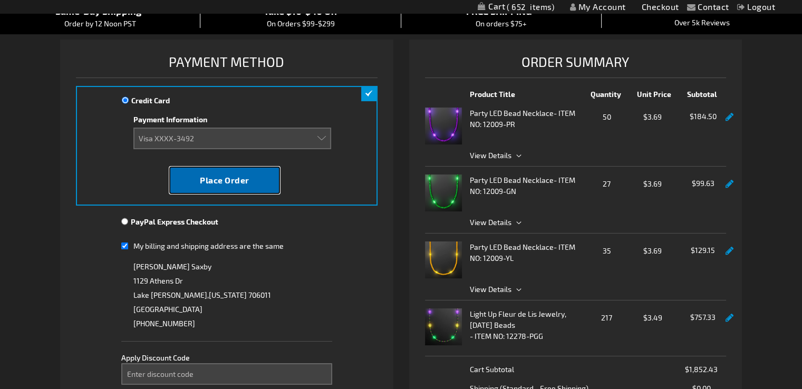
click at [231, 180] on span "Place Order" at bounding box center [225, 180] width 50 height 10
